Goal: Task Accomplishment & Management: Use online tool/utility

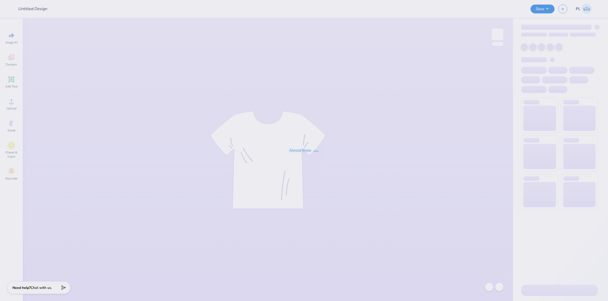
type input "Phi Mu - PR Sweatshirt"
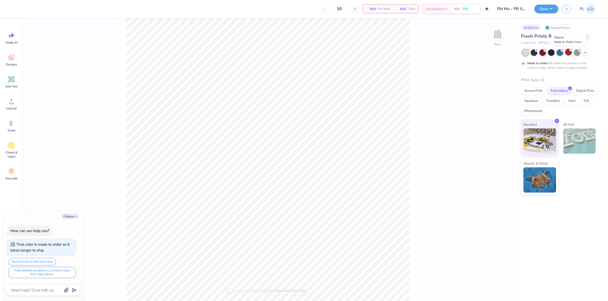
click at [566, 53] on div at bounding box center [568, 52] width 7 height 7
click at [581, 54] on div at bounding box center [560, 52] width 76 height 7
type textarea "x"
click at [588, 51] on div at bounding box center [560, 52] width 76 height 7
click at [585, 50] on icon at bounding box center [585, 52] width 4 height 4
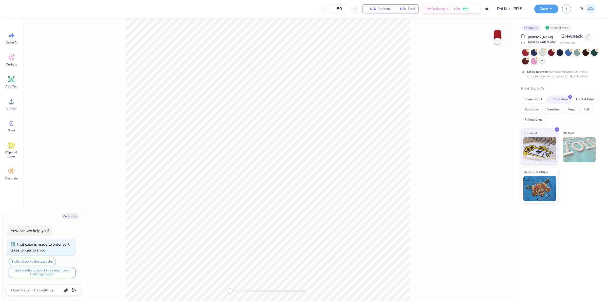
click at [542, 53] on div at bounding box center [542, 52] width 7 height 7
click at [537, 51] on circle at bounding box center [536, 50] width 4 height 4
click at [543, 52] on div at bounding box center [542, 52] width 7 height 7
click at [552, 53] on div at bounding box center [551, 52] width 7 height 7
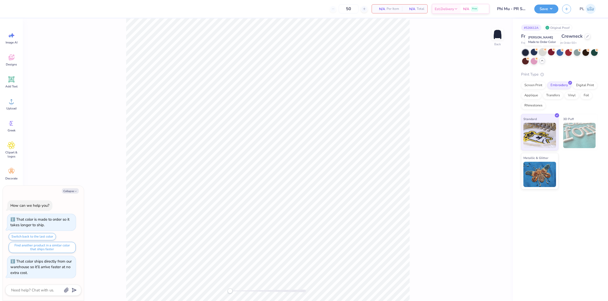
click at [543, 50] on circle at bounding box center [545, 50] width 4 height 4
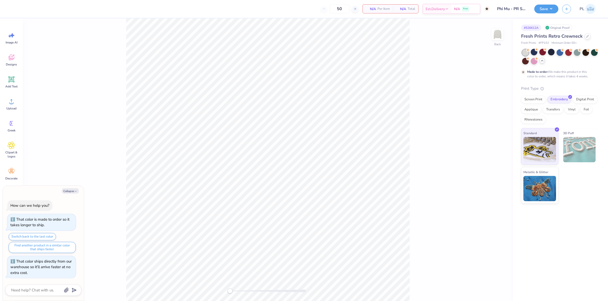
scroll to position [6, 0]
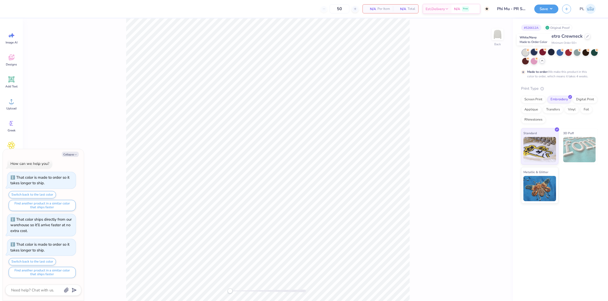
click at [535, 52] on div at bounding box center [533, 52] width 7 height 7
type textarea "x"
